Goal: Task Accomplishment & Management: Use online tool/utility

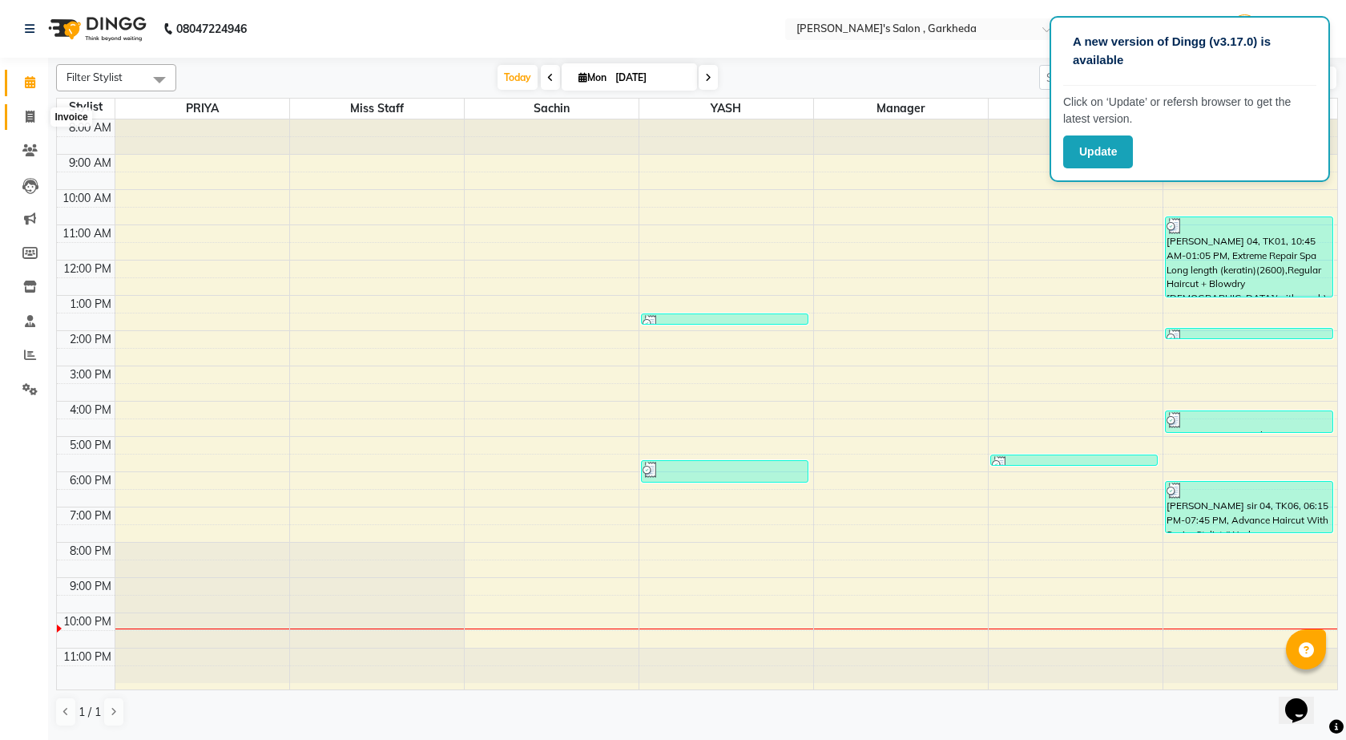
click at [39, 123] on span at bounding box center [30, 117] width 28 height 18
select select "7062"
select select "service"
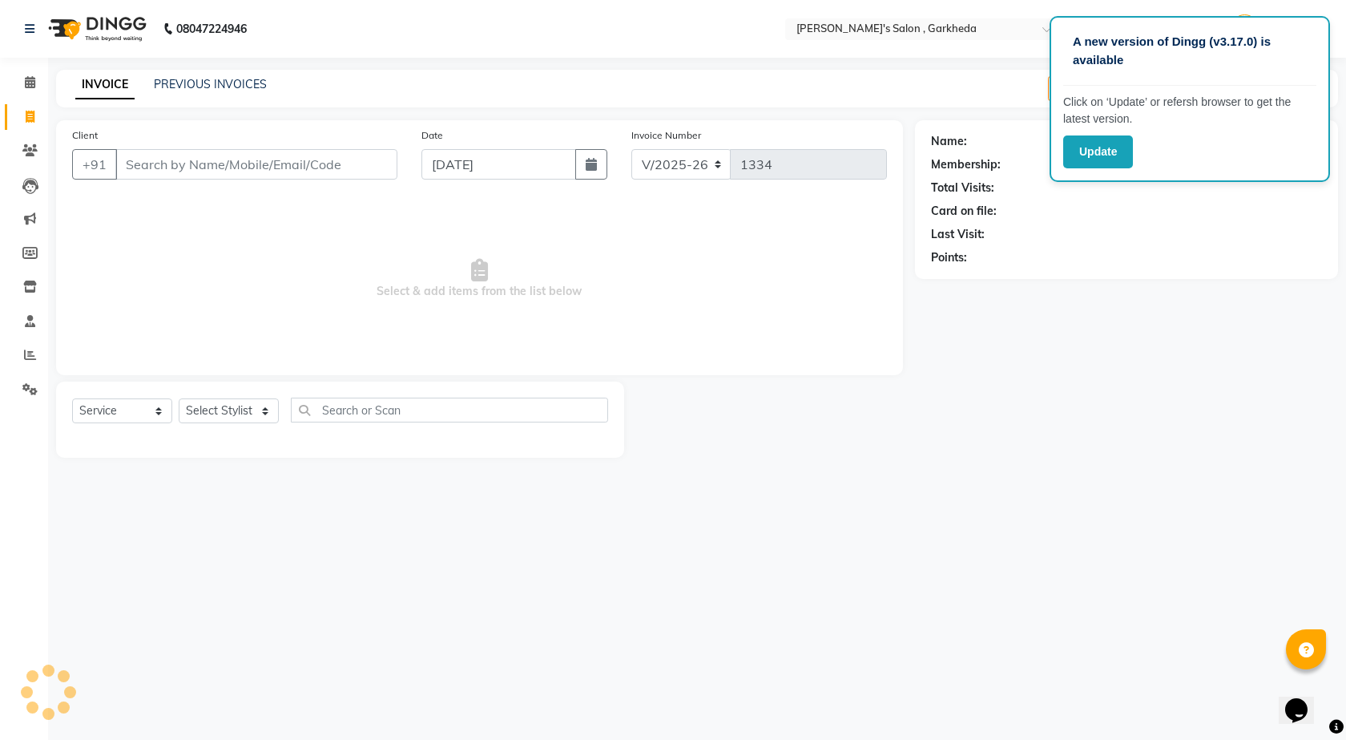
select select "72802"
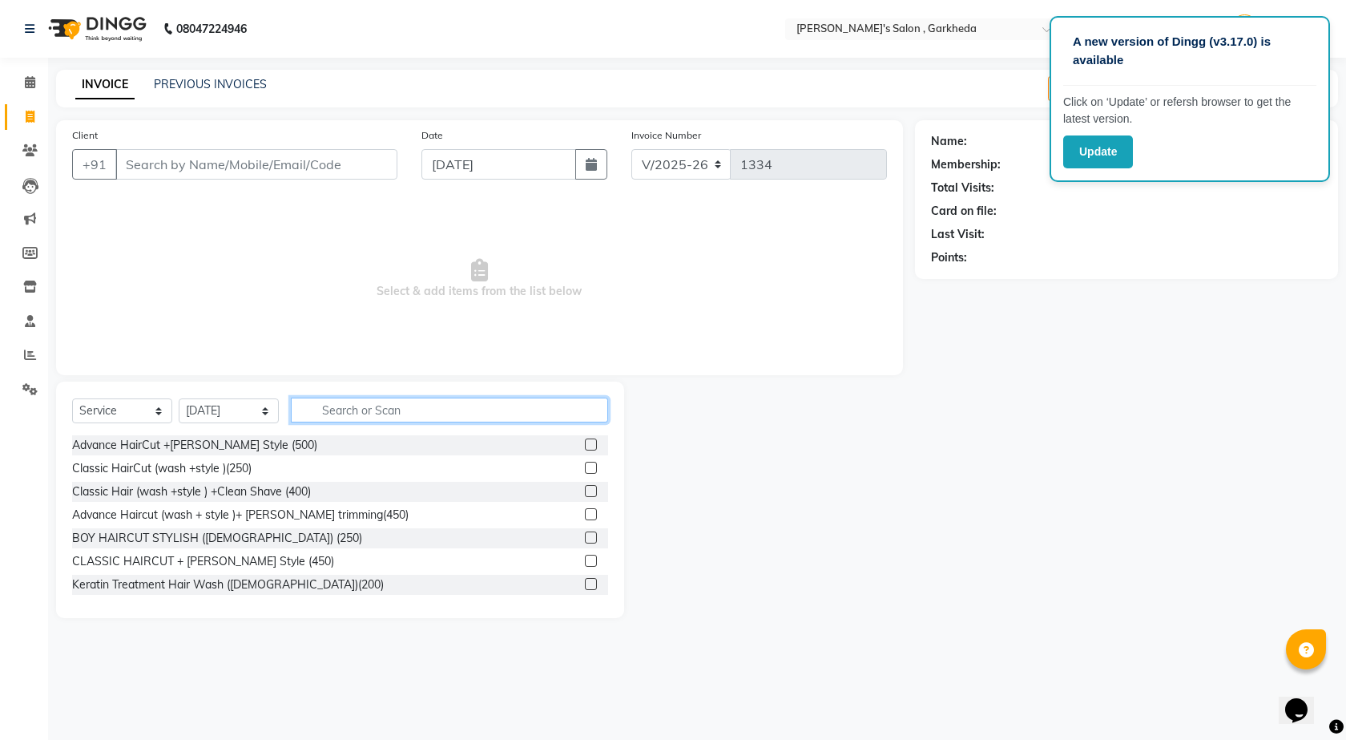
drag, startPoint x: 519, startPoint y: 422, endPoint x: 509, endPoint y: 408, distance: 17.1
click at [519, 419] on input "text" at bounding box center [449, 409] width 317 height 25
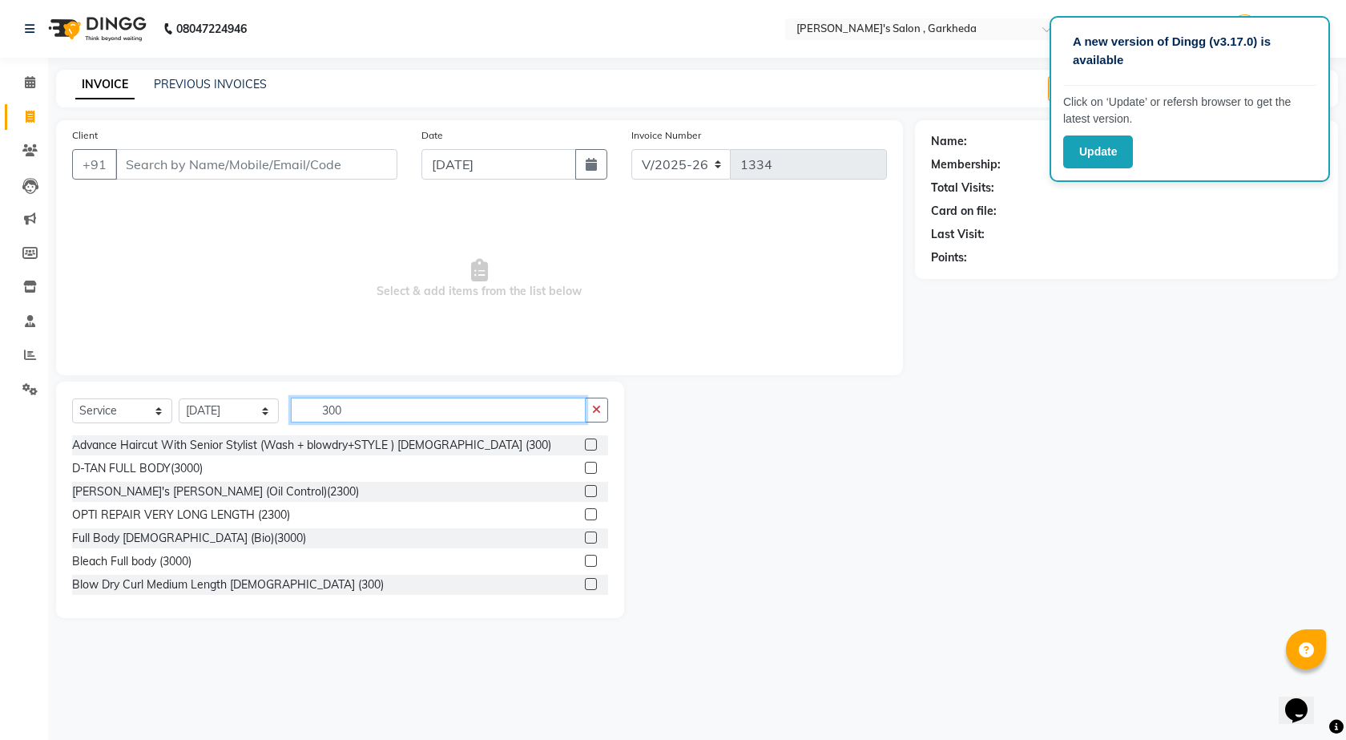
type input "300"
click at [585, 447] on label at bounding box center [591, 444] width 12 height 12
click at [585, 447] on input "checkbox" at bounding box center [590, 445] width 10 height 10
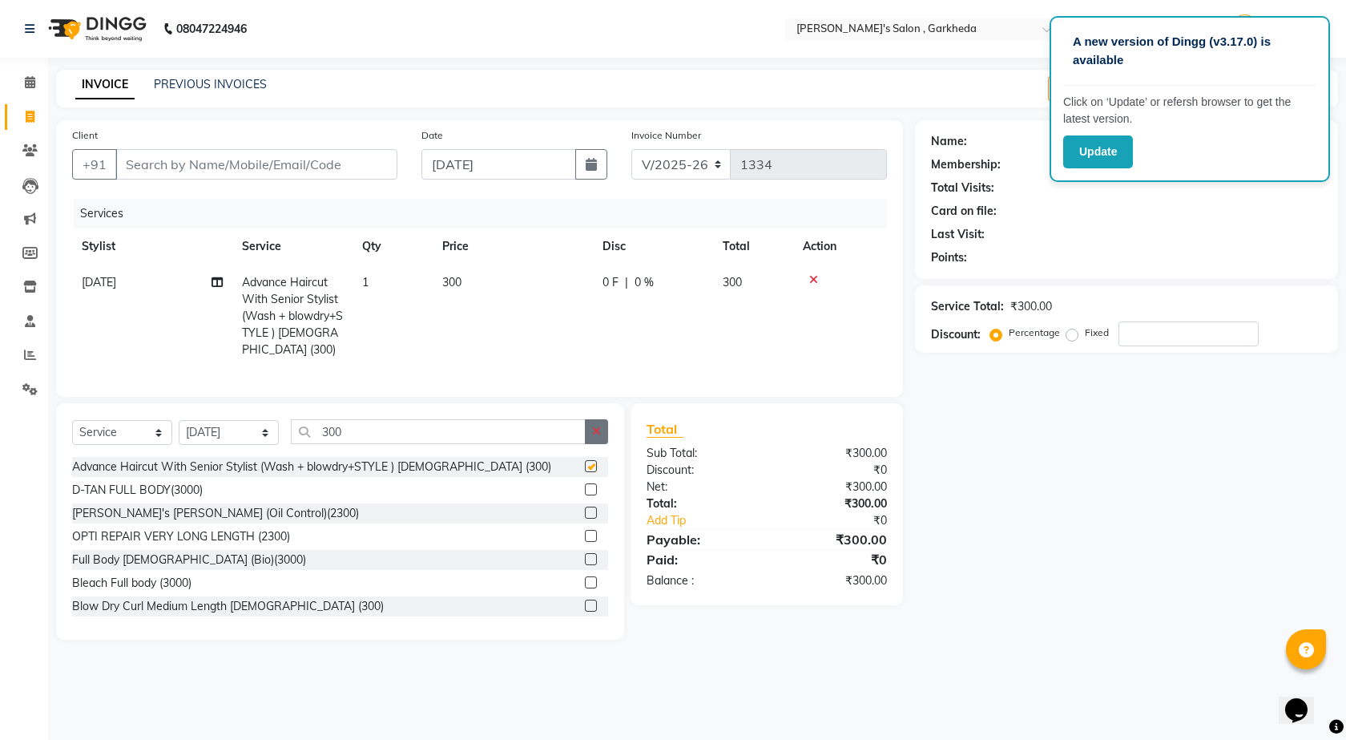
checkbox input "false"
drag, startPoint x: 599, startPoint y: 450, endPoint x: 577, endPoint y: 428, distance: 31.2
click at [596, 444] on button "button" at bounding box center [596, 431] width 23 height 25
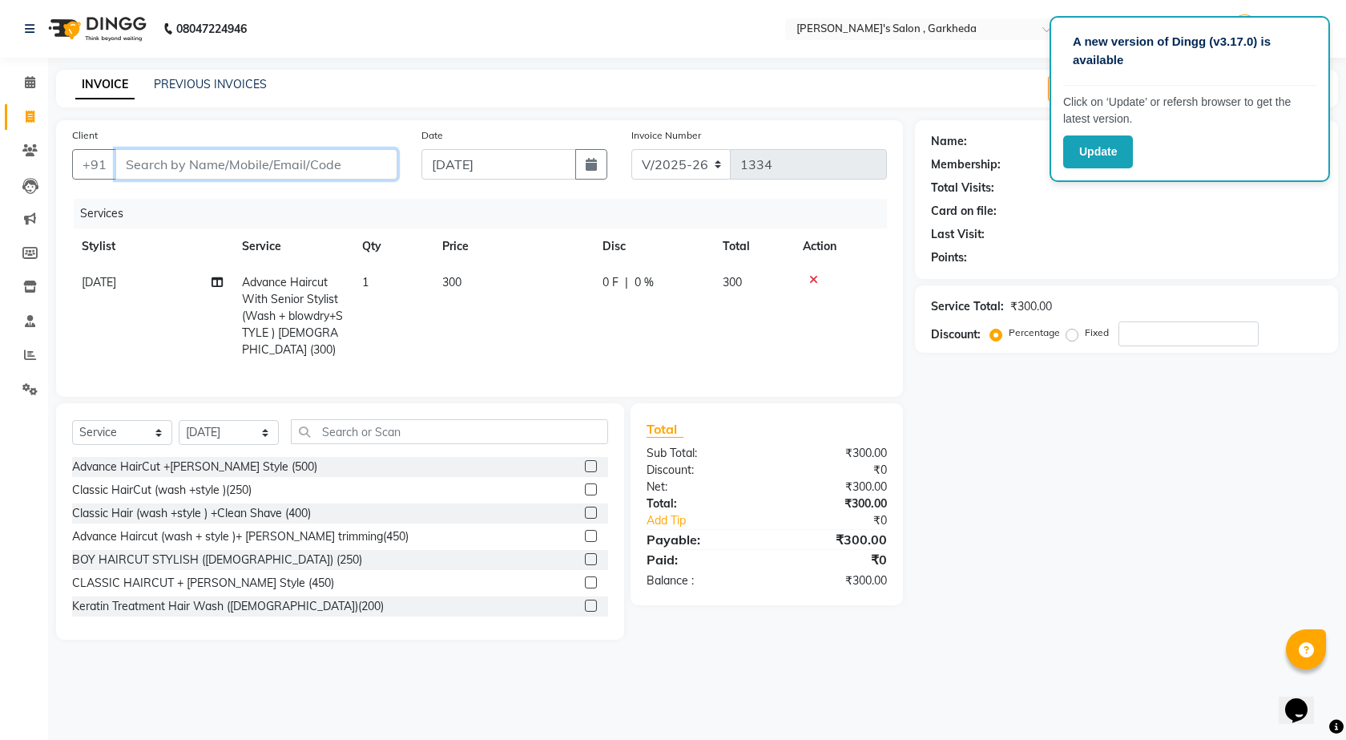
click at [317, 165] on input "Client" at bounding box center [256, 164] width 282 height 30
type input "9"
type input "0"
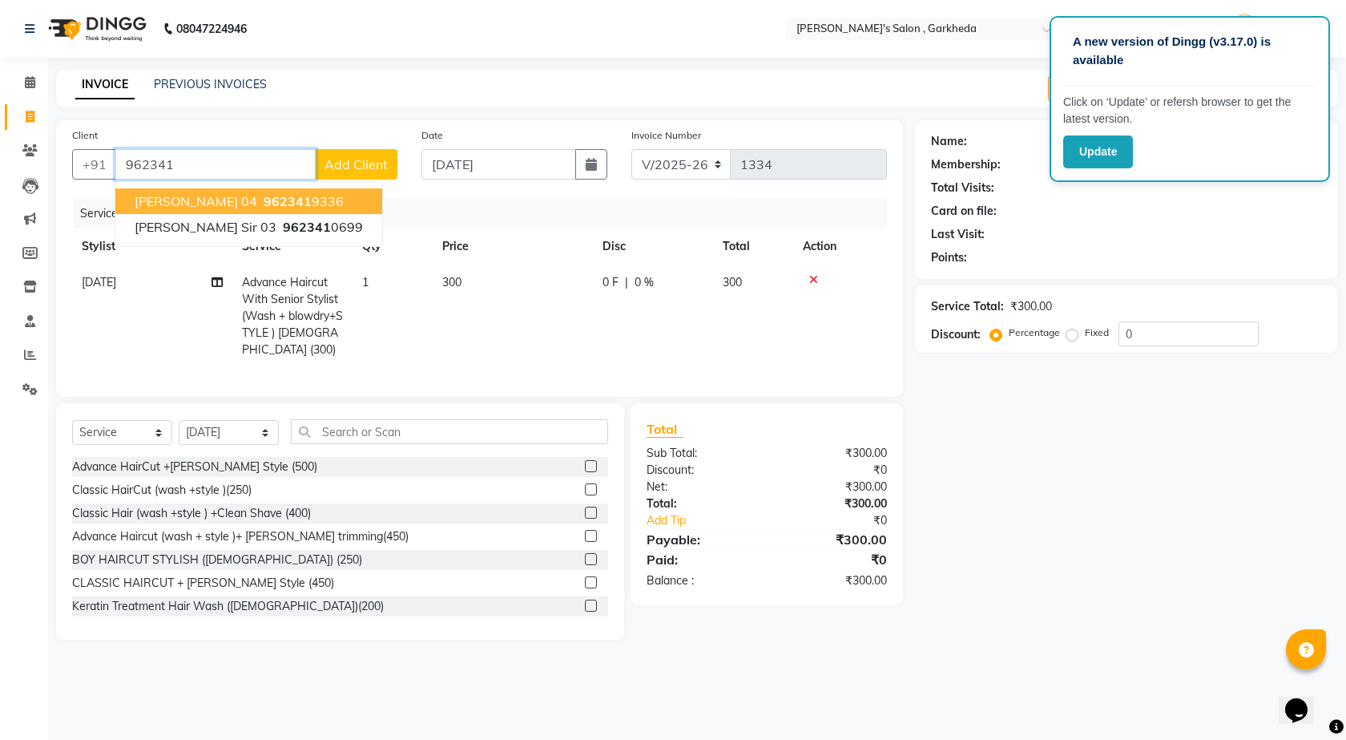
click at [204, 201] on span "[PERSON_NAME] 04" at bounding box center [196, 201] width 123 height 16
type input "9623419336"
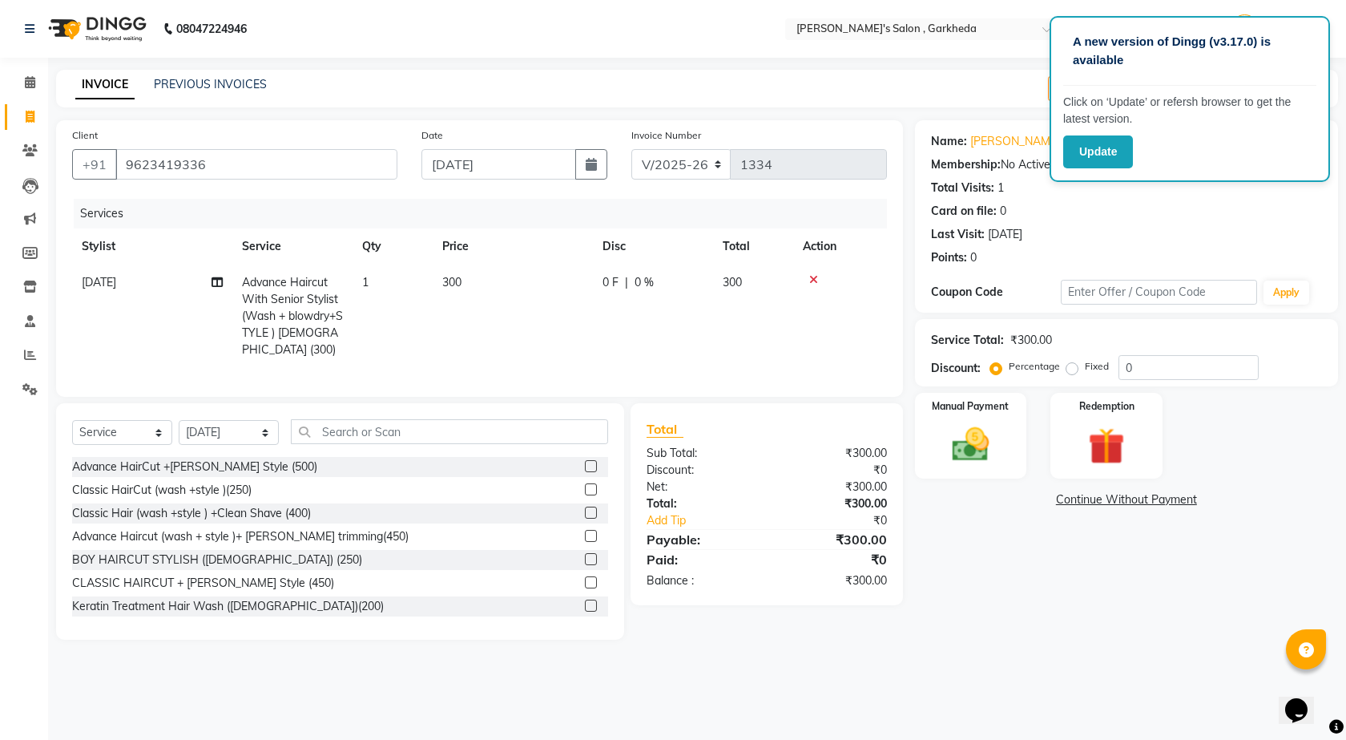
click at [1196, 216] on div "Card on file: 0" at bounding box center [1126, 211] width 391 height 17
click at [201, 163] on input "9623419336" at bounding box center [256, 164] width 282 height 30
click at [207, 163] on input "9623419336" at bounding box center [256, 164] width 282 height 30
click at [981, 428] on img at bounding box center [971, 444] width 63 height 44
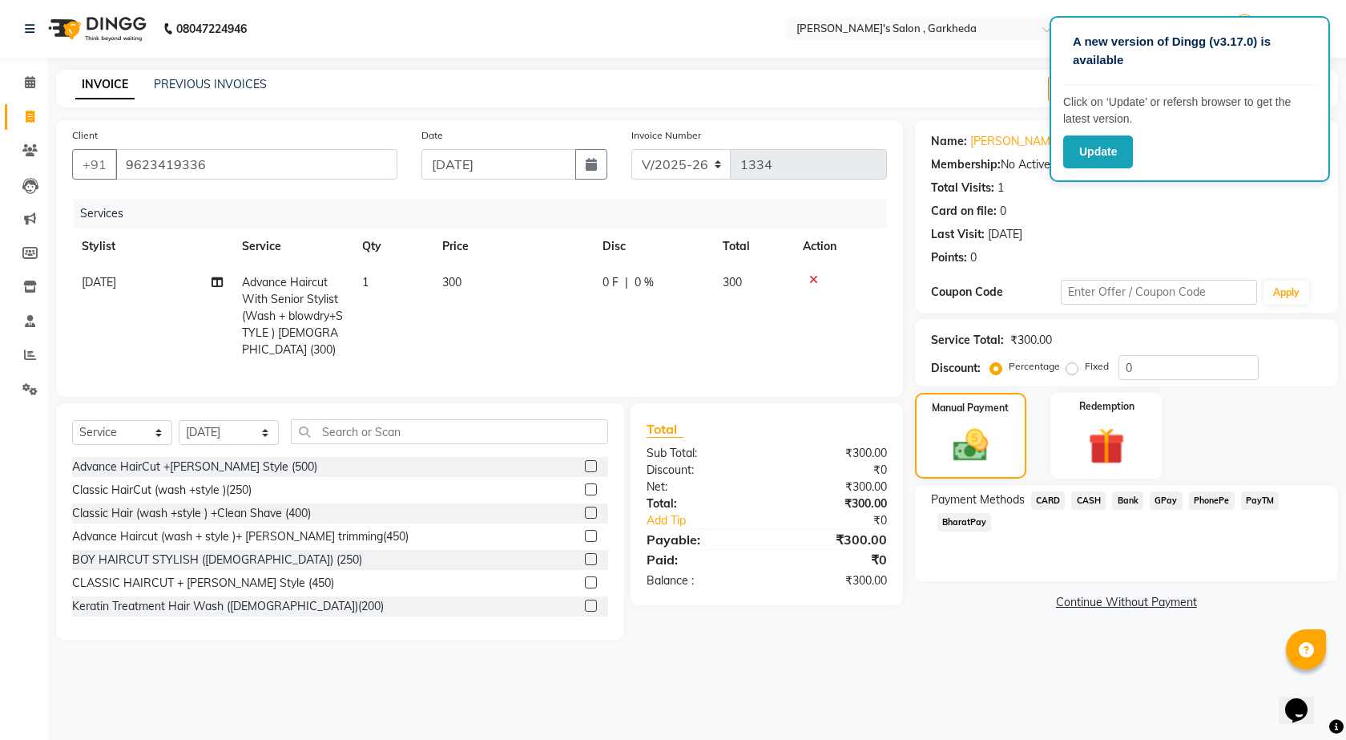
click at [1213, 502] on span "PhonePe" at bounding box center [1212, 500] width 46 height 18
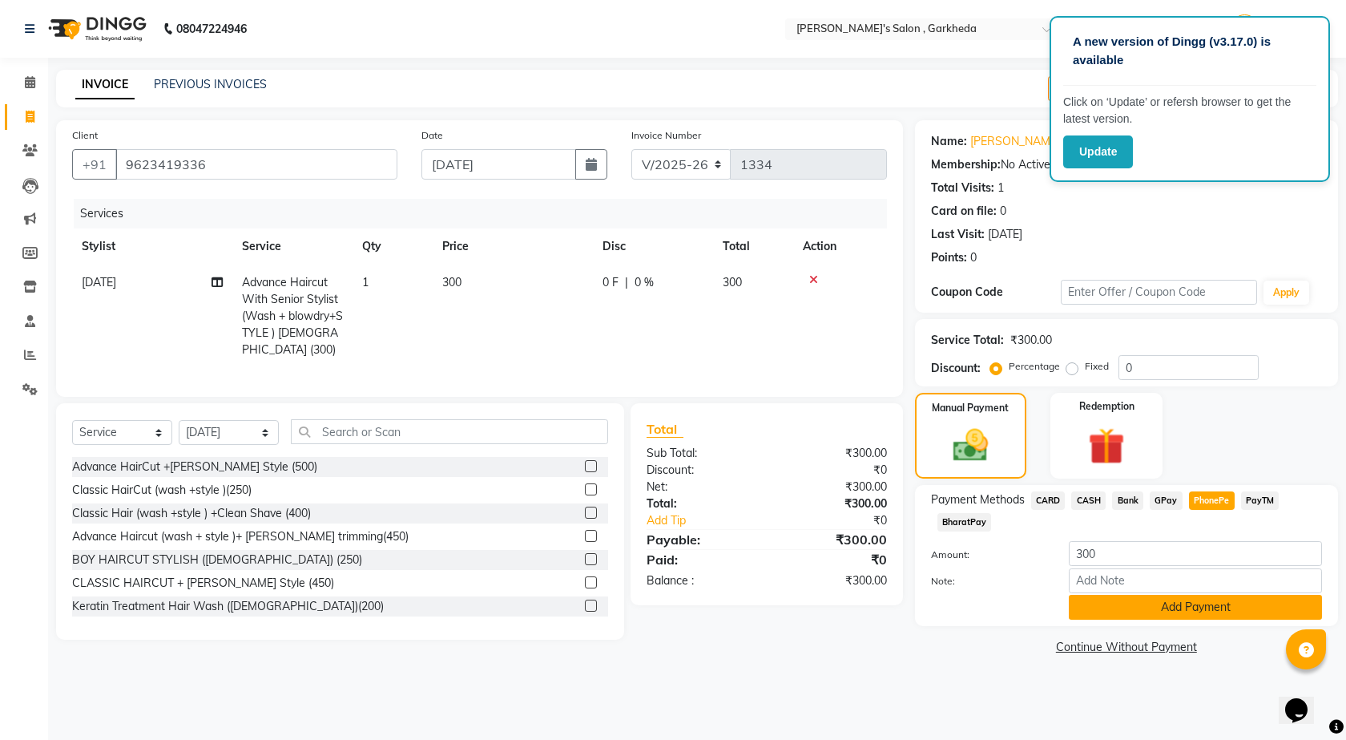
click at [1124, 608] on button "Add Payment" at bounding box center [1195, 607] width 253 height 25
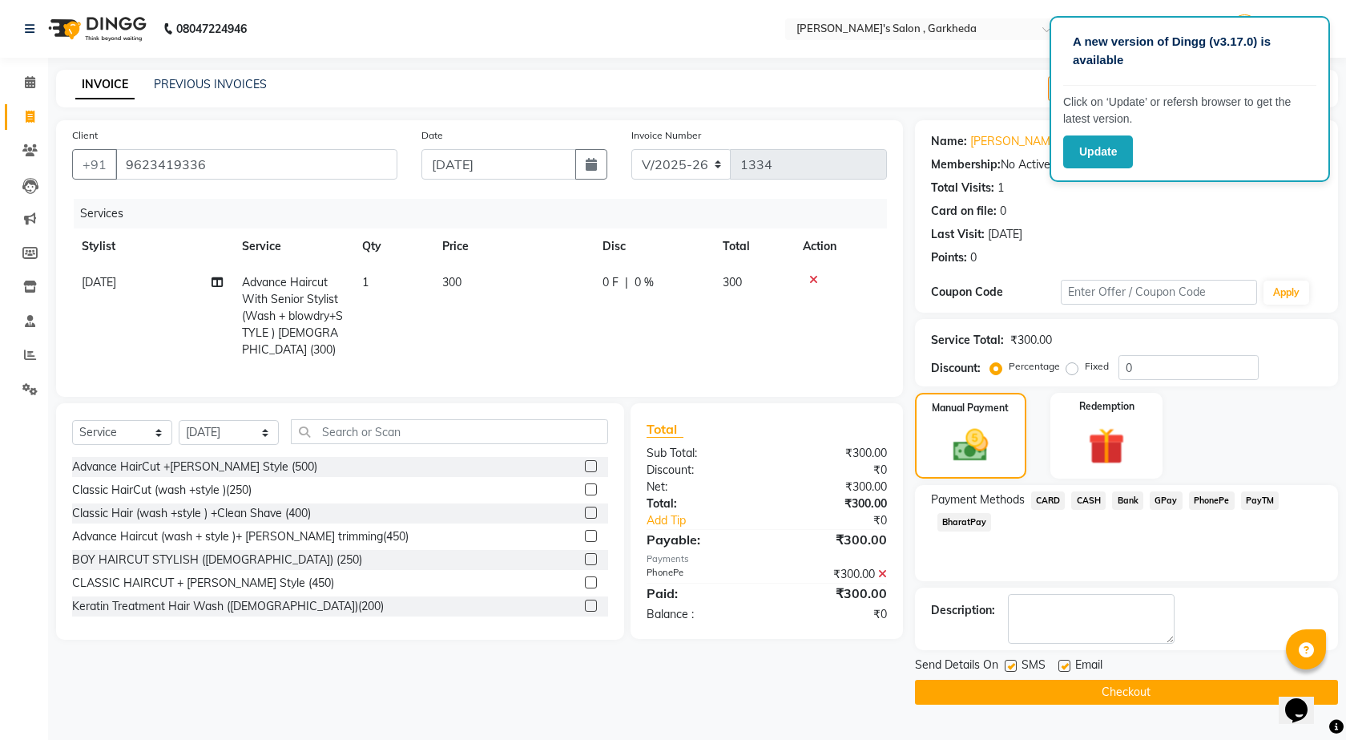
click at [1119, 688] on button "Checkout" at bounding box center [1126, 692] width 423 height 25
